Goal: Check status: Check status

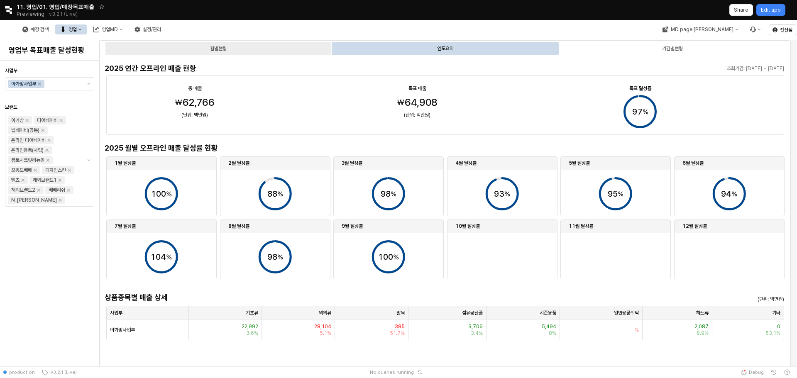
click at [276, 50] on div "월별현황" at bounding box center [217, 48] width 225 height 13
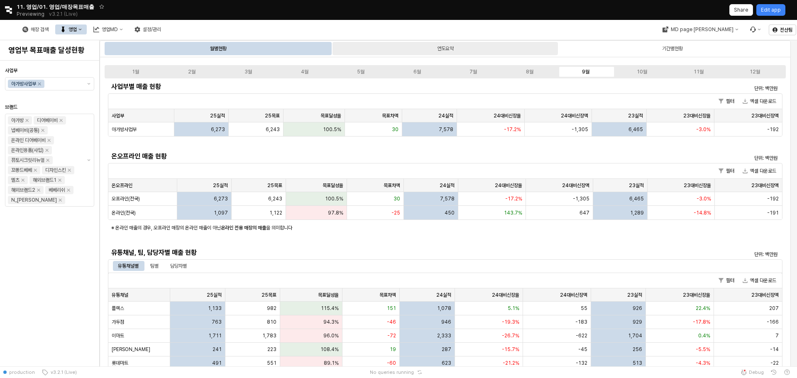
click at [405, 50] on div "연도요약" at bounding box center [444, 48] width 225 height 13
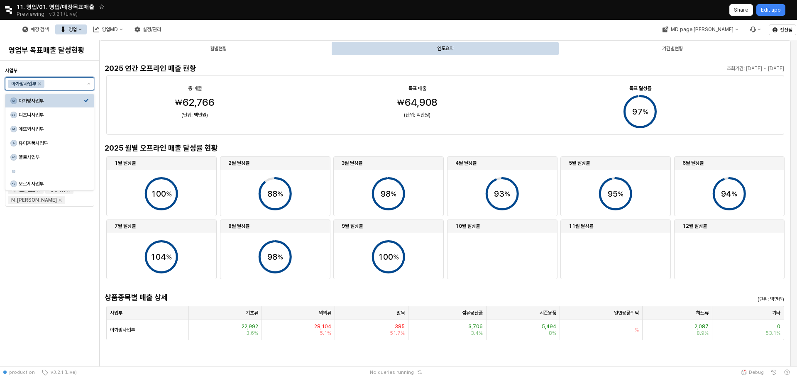
click at [68, 81] on input "사업부" at bounding box center [63, 84] width 35 height 8
click at [60, 117] on div "디즈니사업부" at bounding box center [51, 115] width 65 height 7
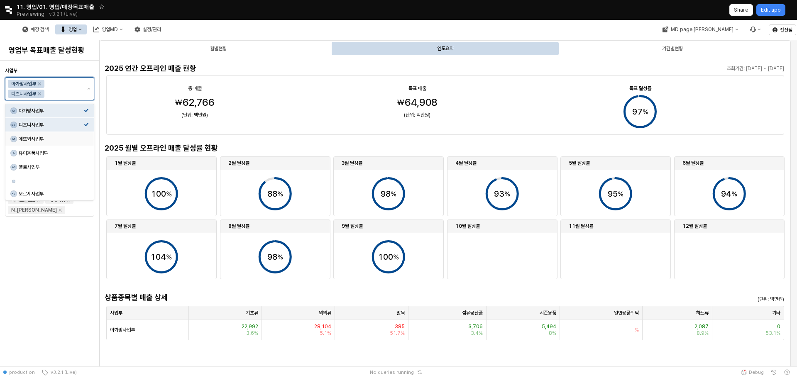
click at [63, 140] on div "에뜨와사업부" at bounding box center [51, 139] width 65 height 7
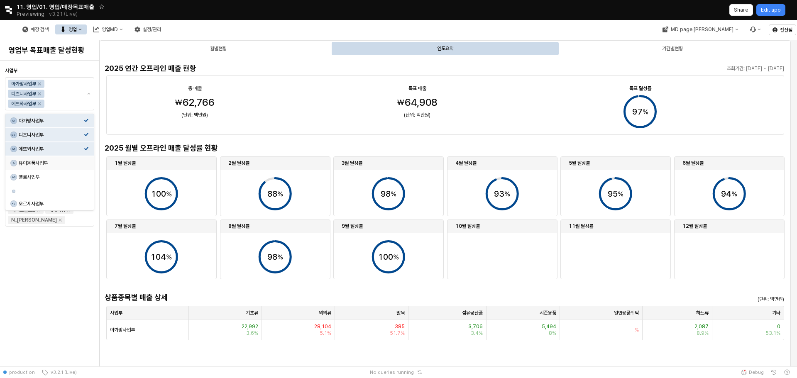
click at [67, 269] on div "사업부 아가방사업부 디즈니사업부 에뜨와사업부 브랜드 아가방 디어베이비 냅베이비(공통) 온라인 디어베이비 온라인용품(사입) 퓨토시크릿리뉴얼 꼬똥…" at bounding box center [49, 213] width 89 height 299
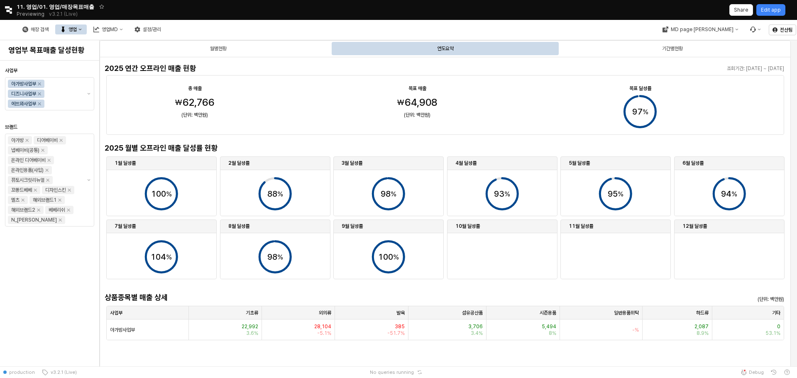
click at [66, 255] on div "사업부 아가방사업부 디즈니사업부 에뜨와사업부 브랜드 아가방 디어베이비 냅베이비(공통) 온라인 디어베이비 온라인용품(사입) 퓨토시크릿리뉴얼 꼬똥…" at bounding box center [49, 213] width 89 height 299
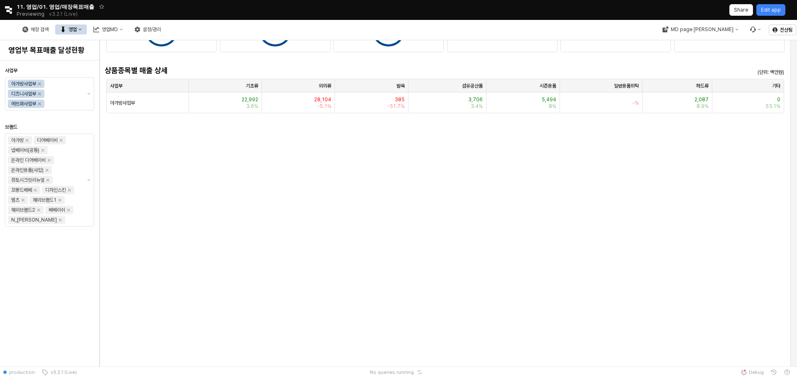
scroll to position [83, 0]
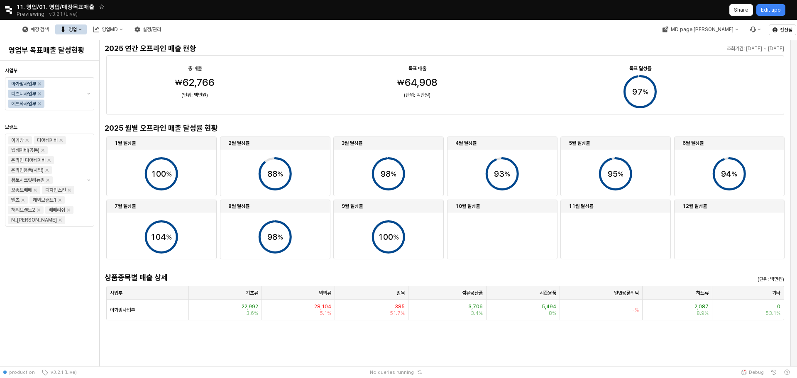
scroll to position [0, 0]
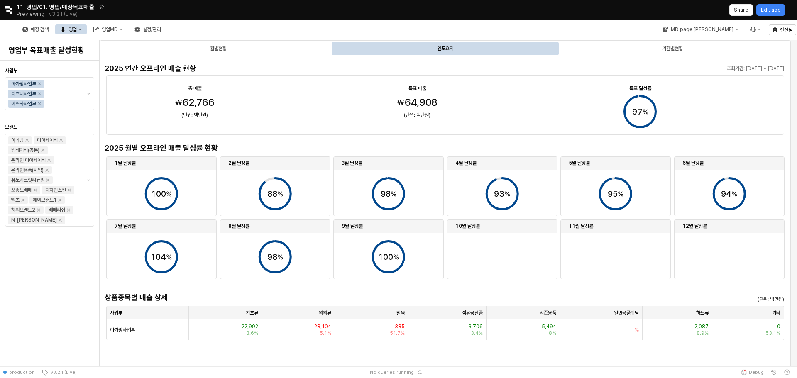
click at [443, 48] on div "연도요약" at bounding box center [445, 49] width 17 height 10
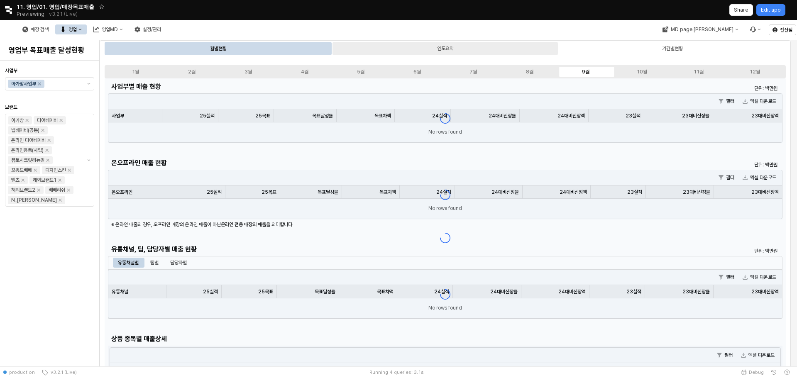
click at [449, 50] on div "연도요약" at bounding box center [445, 49] width 17 height 10
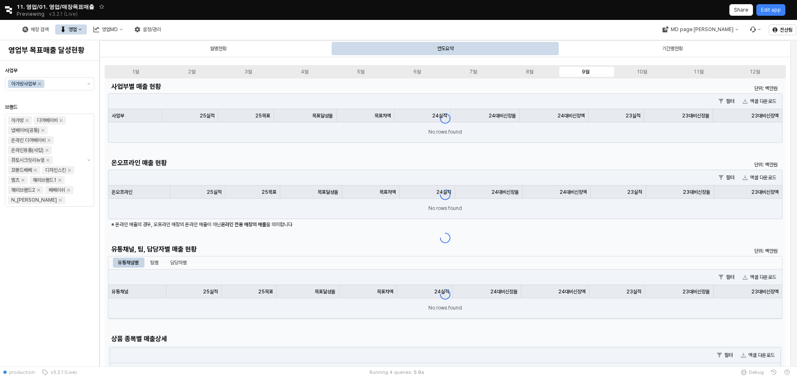
click at [80, 258] on div "사업부 아가방사업부 브랜드 아가방 디어베이비 냅베이비(공통) 온라인 디어베이비 온라인용품(사입) 퓨토시크릿리뉴얼 꼬똥드베베 디자인스킨 엘츠 해…" at bounding box center [49, 213] width 89 height 299
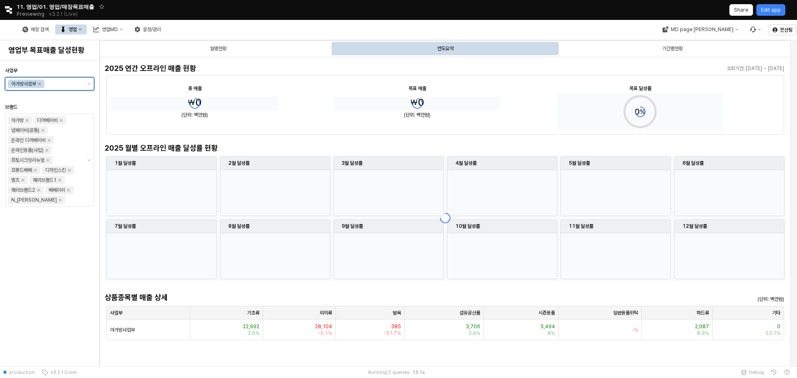
click at [65, 83] on input "사업부" at bounding box center [63, 84] width 35 height 8
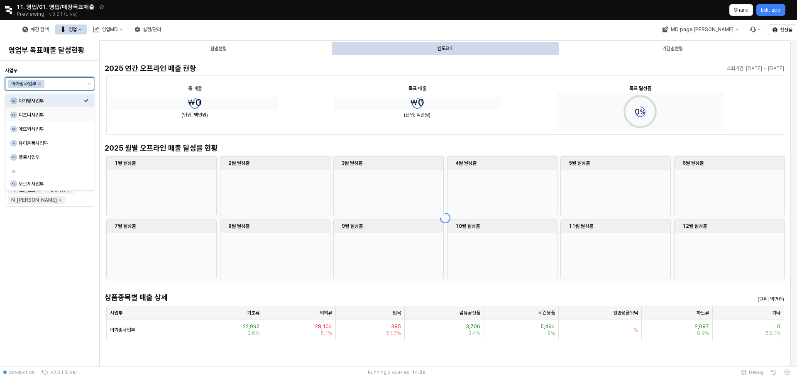
click at [78, 112] on div "디즈니사업부" at bounding box center [51, 115] width 65 height 7
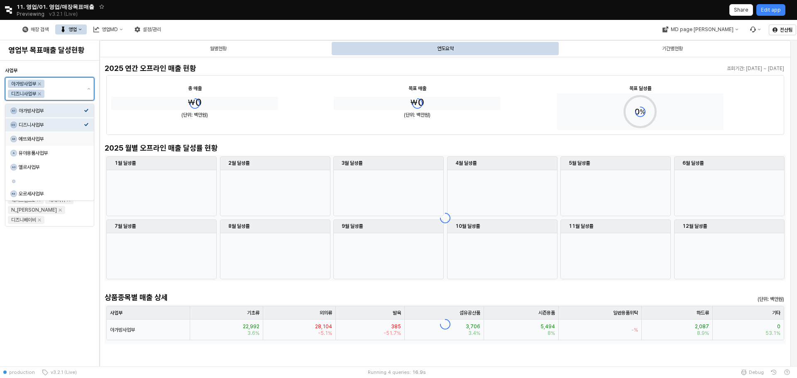
click at [69, 143] on div "A4 에뜨와사업부" at bounding box center [49, 138] width 88 height 13
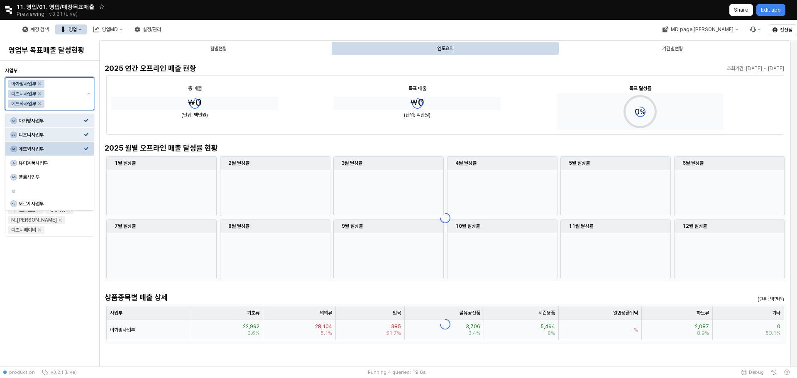
click at [32, 146] on div "에뜨와사업부" at bounding box center [51, 149] width 65 height 7
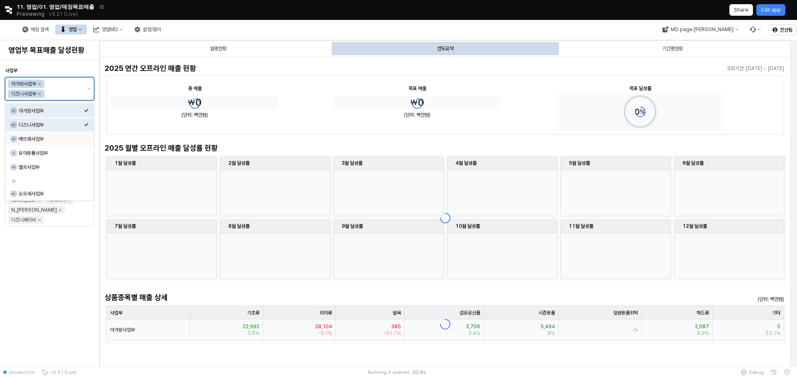
click at [27, 139] on div "에뜨와사업부" at bounding box center [51, 139] width 65 height 7
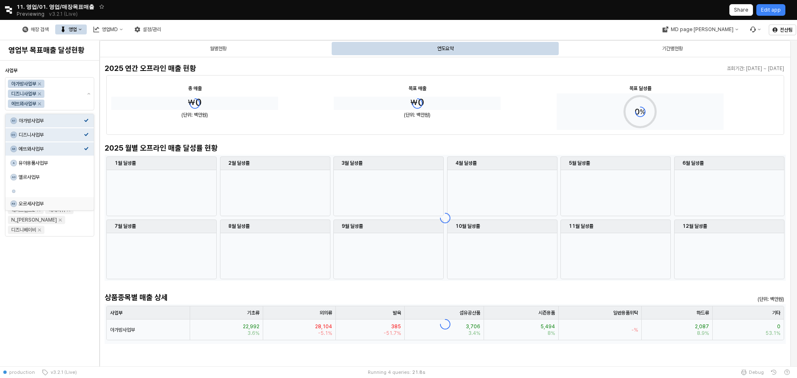
click at [49, 272] on div "사업부 아가방사업부 디즈니사업부 에뜨와사업부 브랜드 아가방 디어베이비 냅베이비(공통) 온라인 디어베이비 온라인용품(사입) 퓨토시크릿리뉴얼 꼬똥…" at bounding box center [49, 213] width 89 height 299
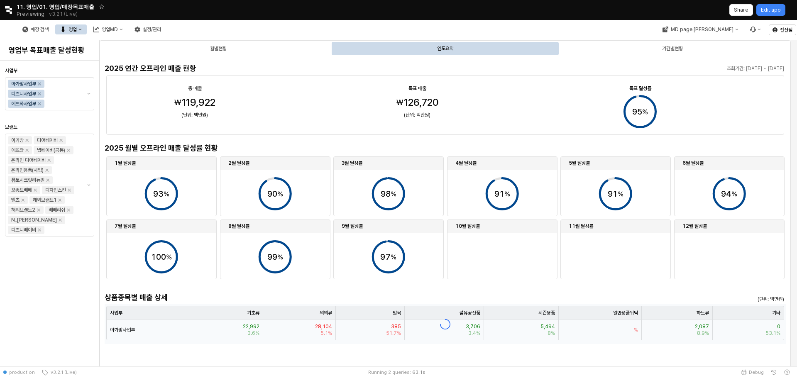
click at [447, 111] on div "총 매출 목표 매출 목표 달성률 95 % ₩ 119 , 922 ₩ 126 , 720 (단위: 백만원) (단위: 백만원)" at bounding box center [445, 105] width 668 height 50
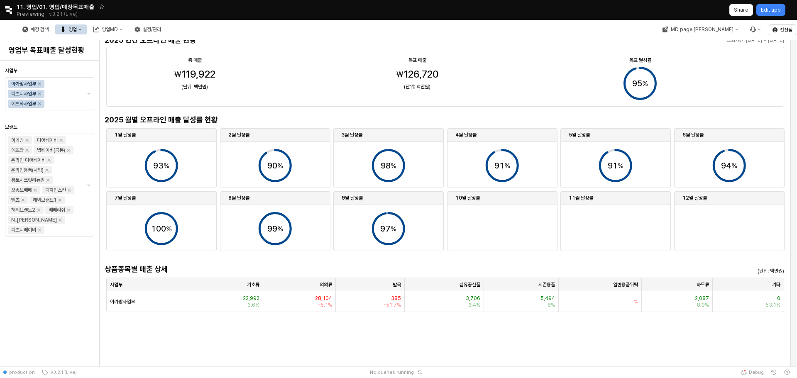
scroll to position [83, 0]
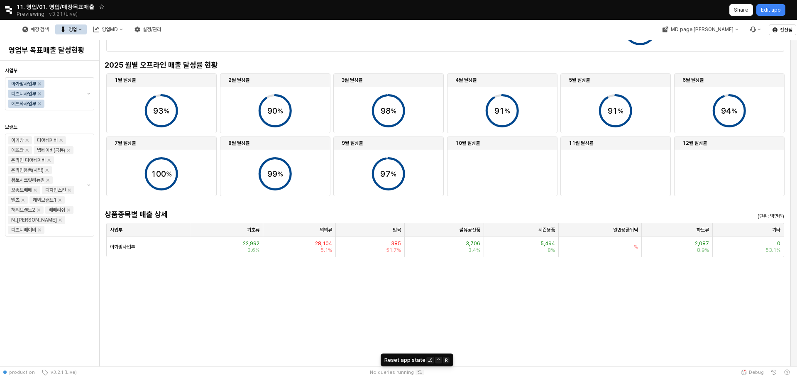
click at [418, 371] on icon "Reset app state" at bounding box center [420, 373] width 4 height 4
click at [395, 373] on span "No queries running" at bounding box center [392, 372] width 44 height 7
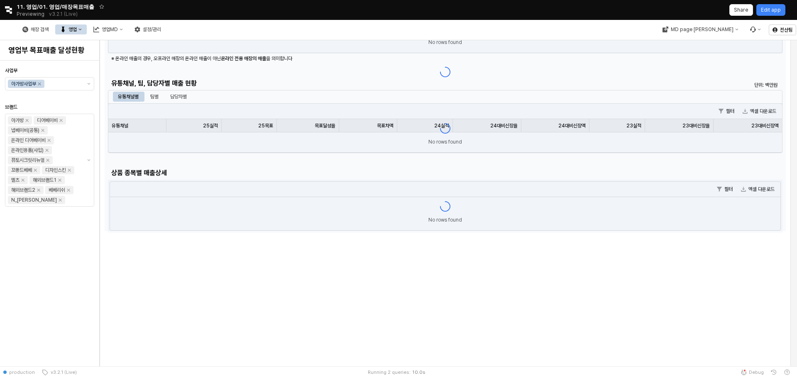
scroll to position [0, 0]
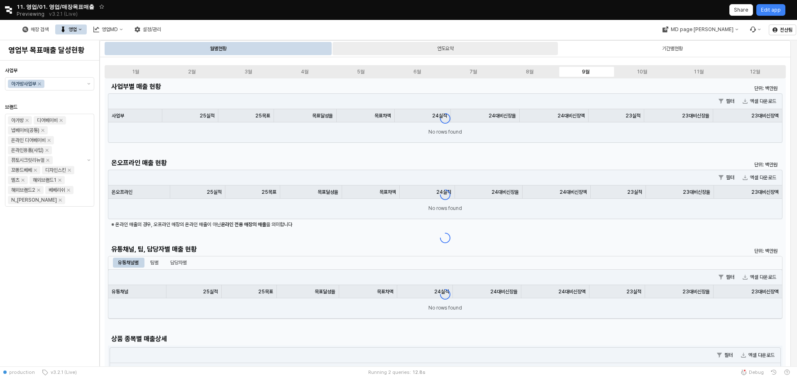
click at [452, 47] on div "연도요약" at bounding box center [445, 49] width 17 height 10
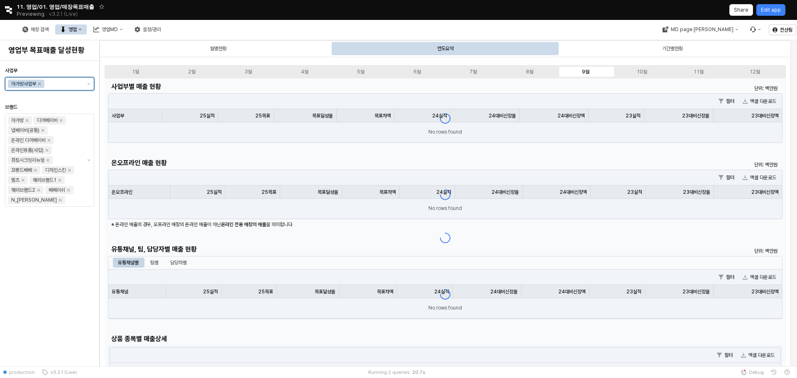
click at [59, 84] on input "사업부" at bounding box center [63, 84] width 35 height 8
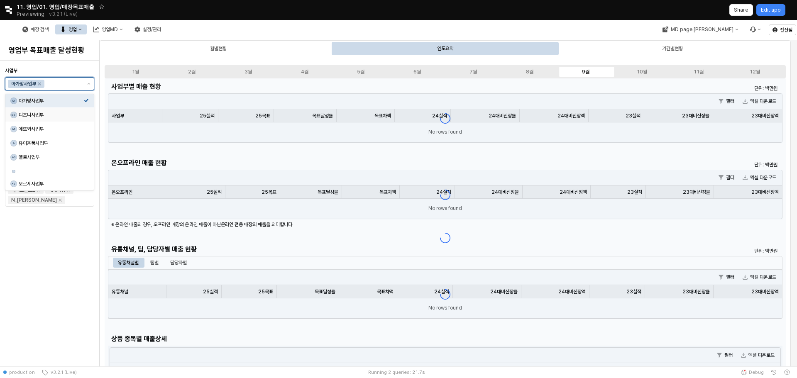
click at [42, 115] on div "디즈니사업부" at bounding box center [51, 115] width 65 height 7
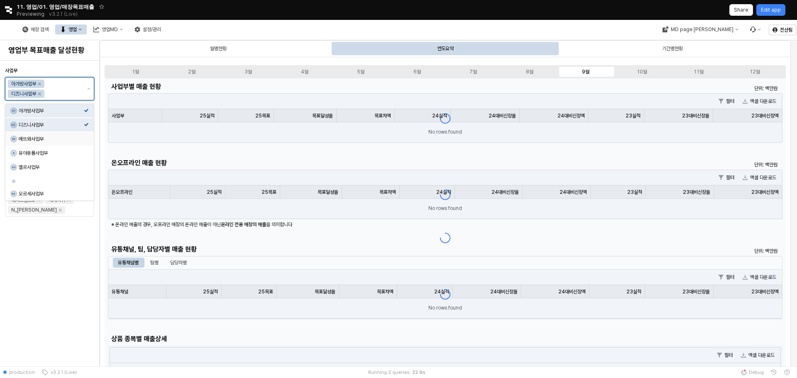
click at [66, 139] on div "에뜨와사업부" at bounding box center [51, 139] width 65 height 7
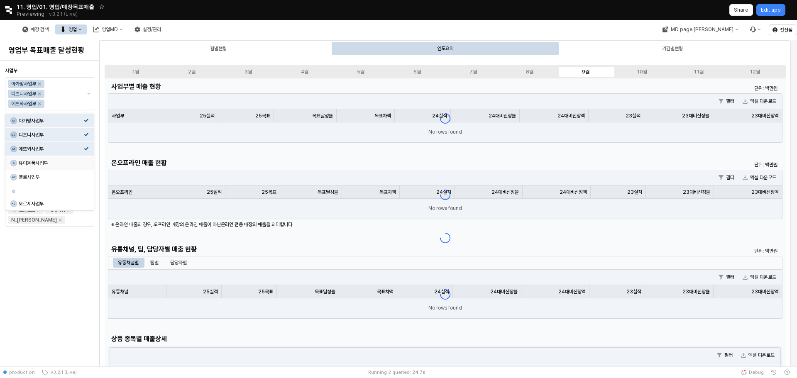
click at [68, 267] on div "사업부 아가방사업부 디즈니사업부 에뜨와사업부 브랜드 아가방 디어베이비 냅베이비(공통) 온라인 디어베이비 온라인용품(사입) 퓨토시크릿리뉴얼 꼬똥…" at bounding box center [49, 213] width 89 height 299
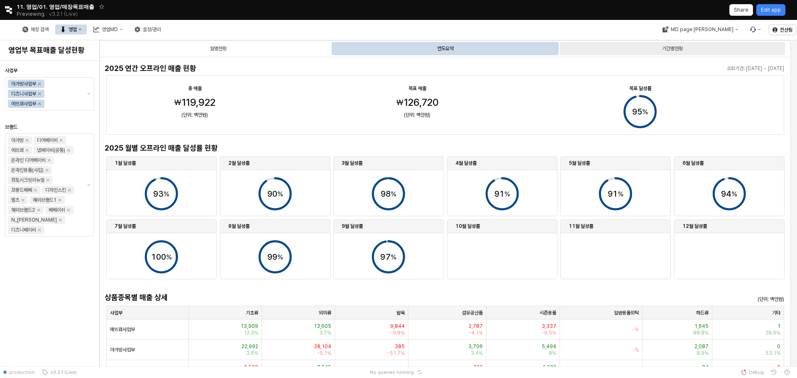
click at [674, 48] on div "기간별현황" at bounding box center [672, 49] width 21 height 10
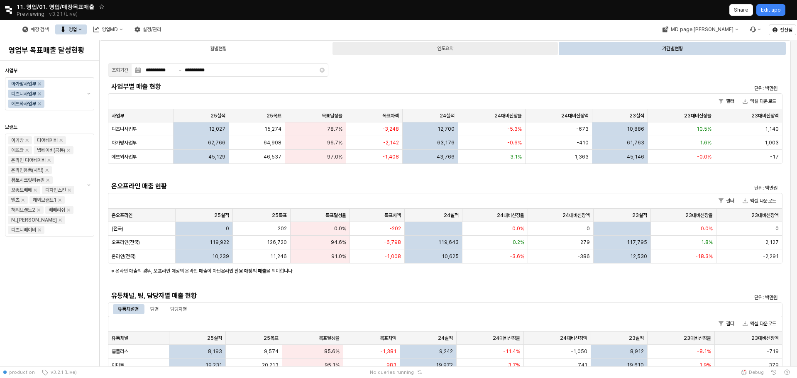
click at [469, 52] on div "연도요약" at bounding box center [444, 48] width 225 height 13
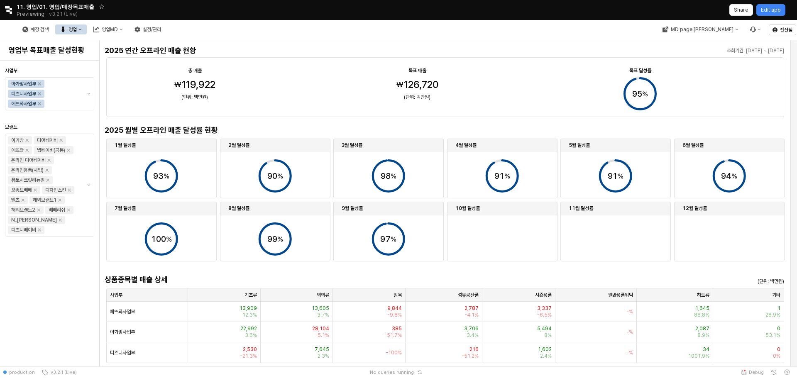
scroll to position [21, 0]
